Goal: Check status: Check status

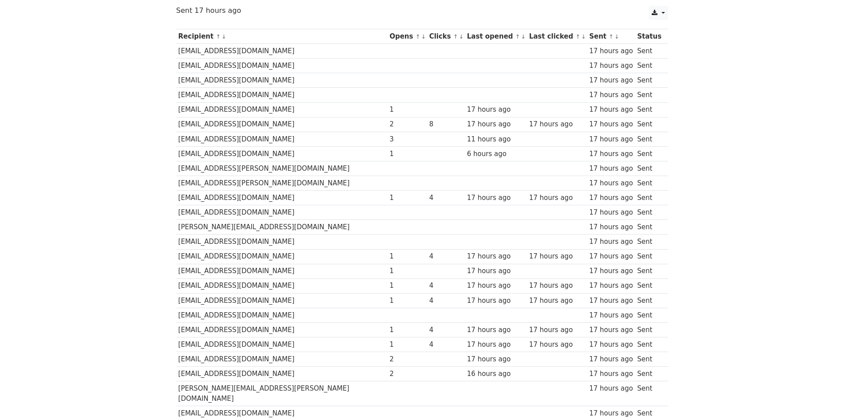
scroll to position [89, 0]
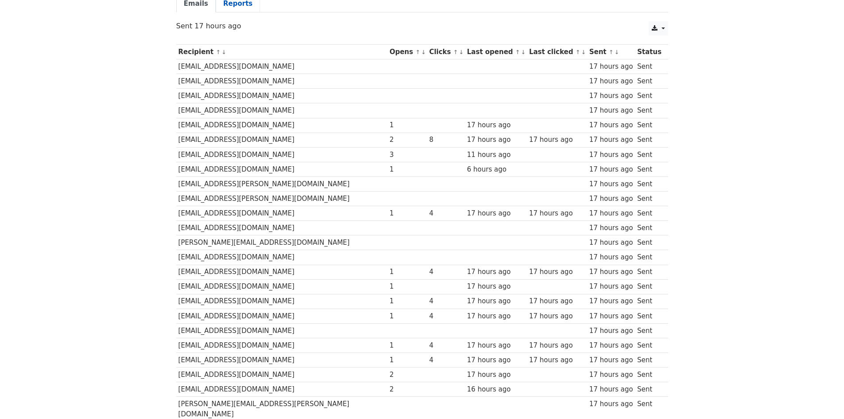
click at [223, 9] on link "Reports" at bounding box center [238, 4] width 44 height 18
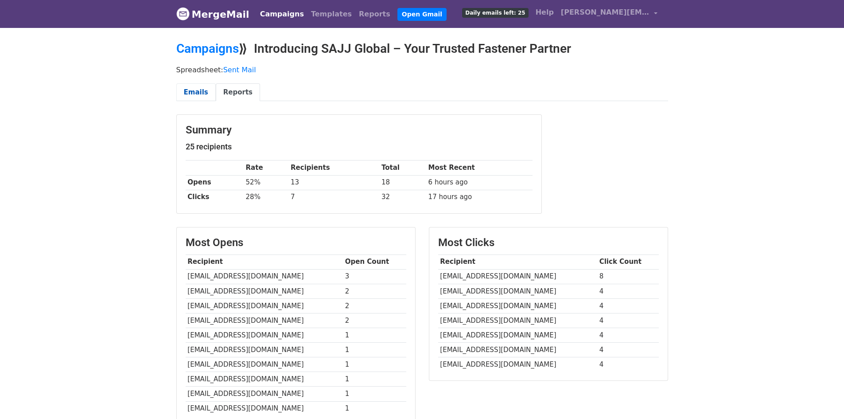
click at [184, 92] on link "Emails" at bounding box center [195, 92] width 39 height 18
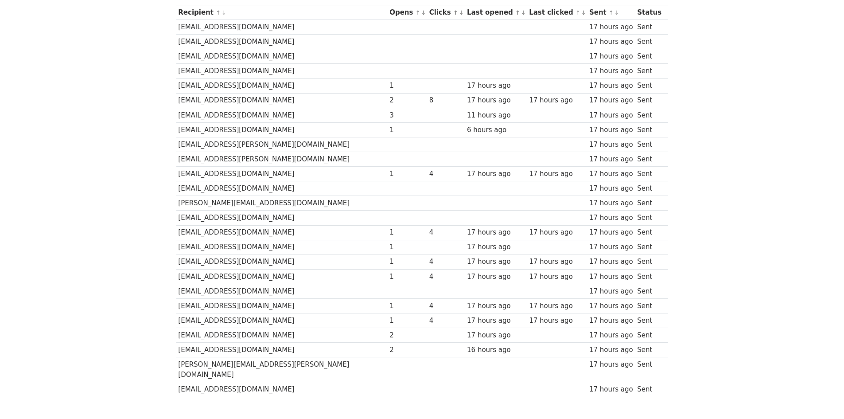
scroll to position [174, 0]
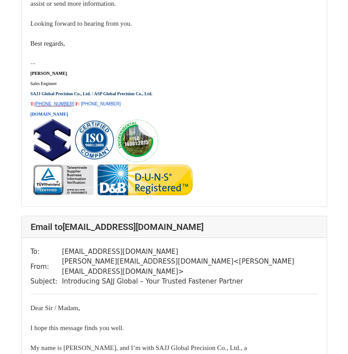
scroll to position [4414, 0]
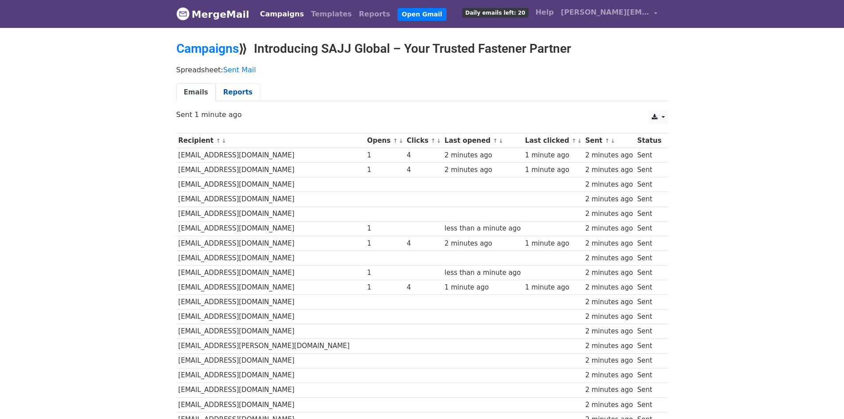
click at [236, 97] on link "Reports" at bounding box center [238, 92] width 44 height 18
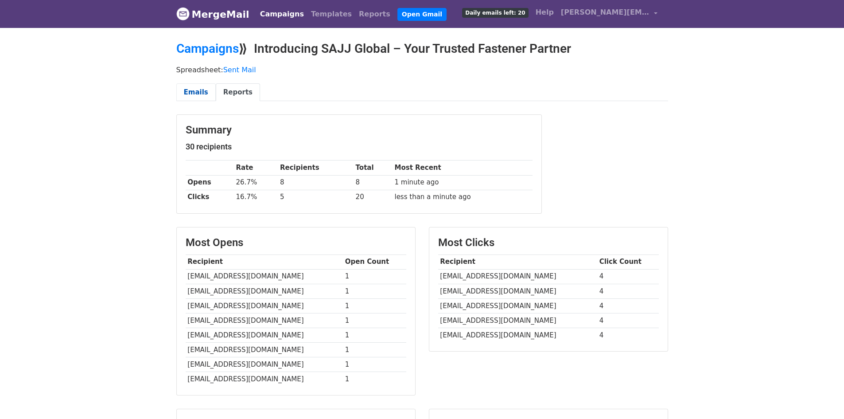
click at [191, 97] on link "Emails" at bounding box center [195, 92] width 39 height 18
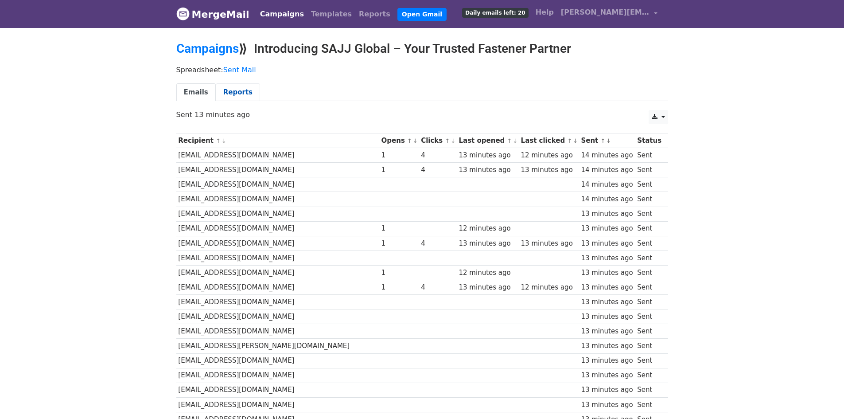
click at [228, 87] on link "Reports" at bounding box center [238, 92] width 44 height 18
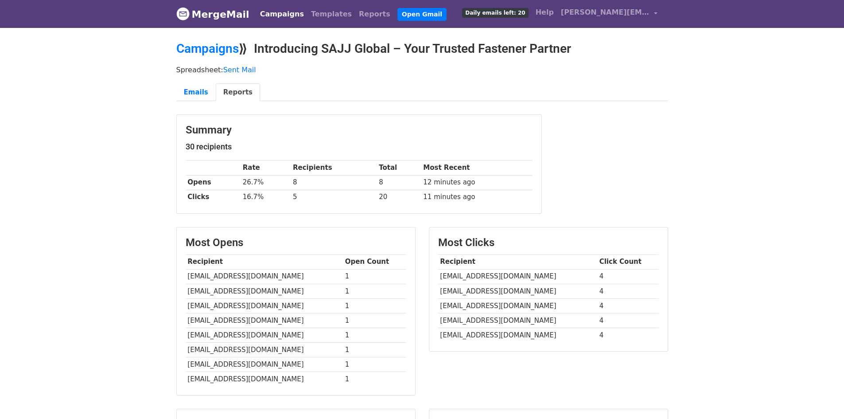
scroll to position [133, 0]
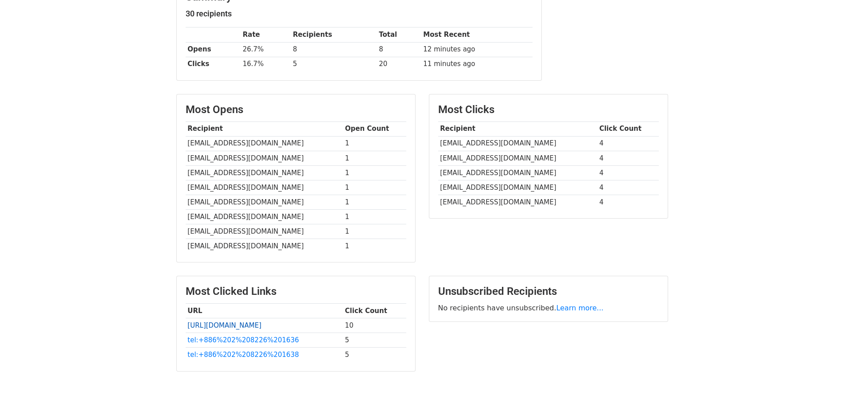
click at [249, 323] on link "[URL][DOMAIN_NAME]" at bounding box center [224, 325] width 74 height 8
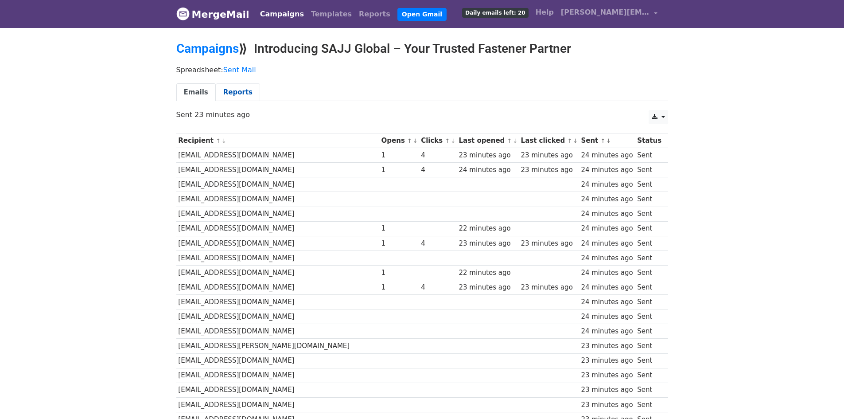
click at [225, 92] on link "Reports" at bounding box center [238, 92] width 44 height 18
click at [238, 94] on link "Reports" at bounding box center [238, 92] width 44 height 18
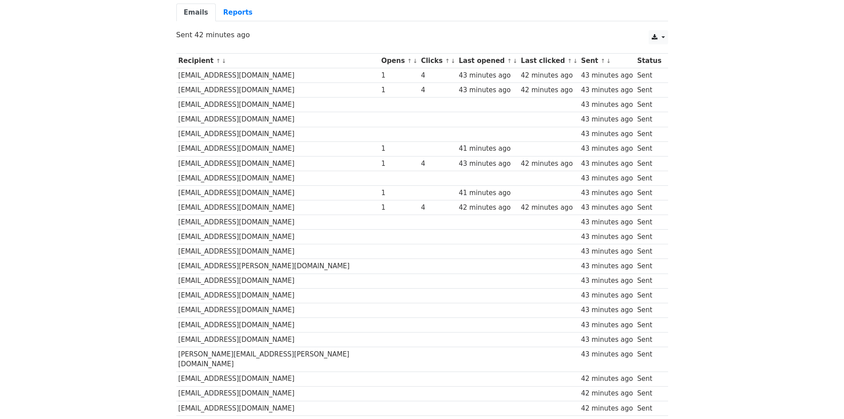
scroll to position [26, 0]
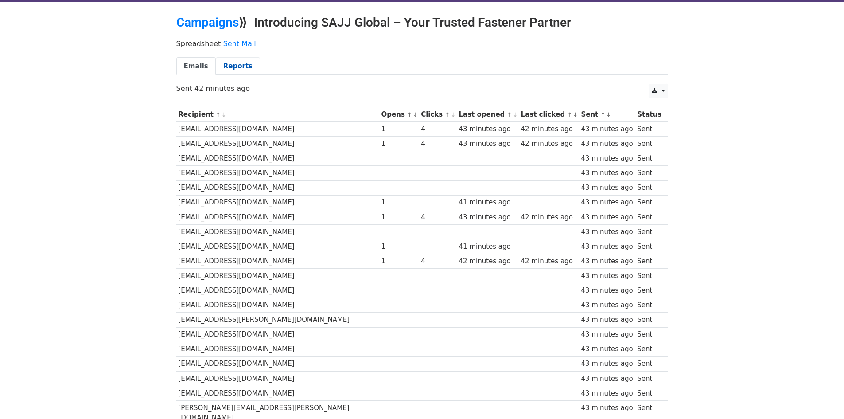
click at [231, 67] on link "Reports" at bounding box center [238, 66] width 44 height 18
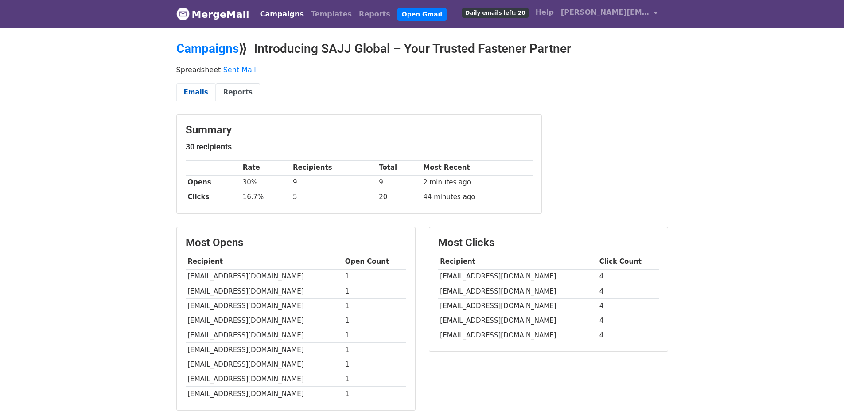
click at [190, 93] on link "Emails" at bounding box center [195, 92] width 39 height 18
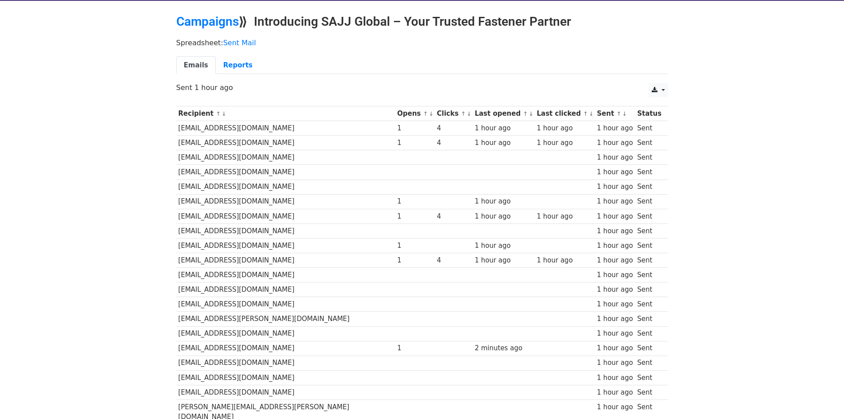
scroll to position [133, 0]
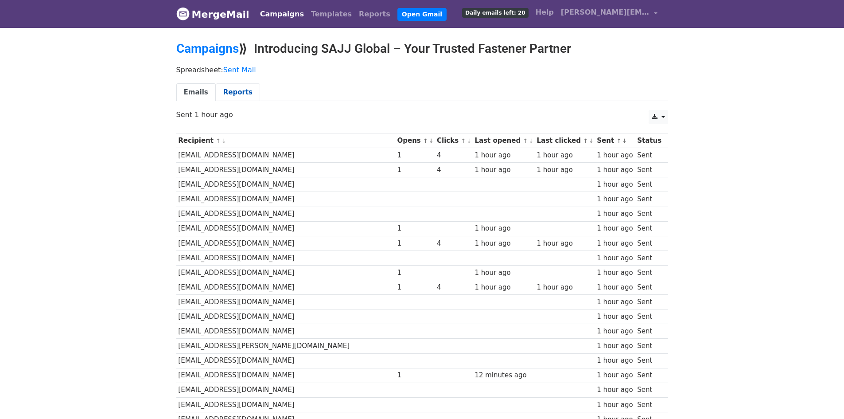
click at [225, 95] on link "Reports" at bounding box center [238, 92] width 44 height 18
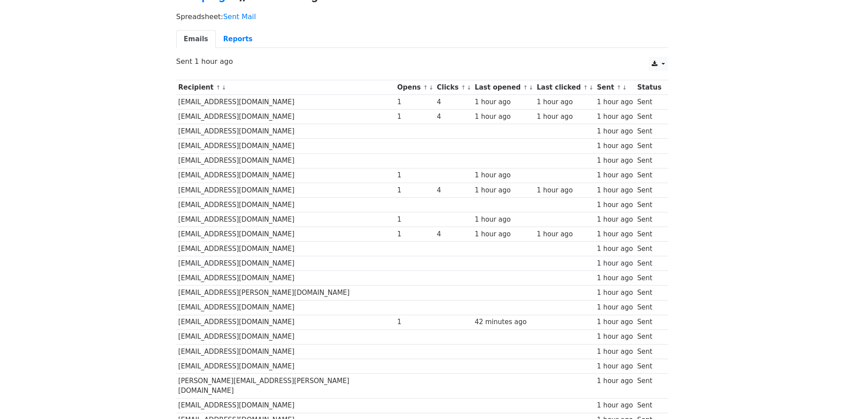
scroll to position [133, 0]
